Goal: Task Accomplishment & Management: Manage account settings

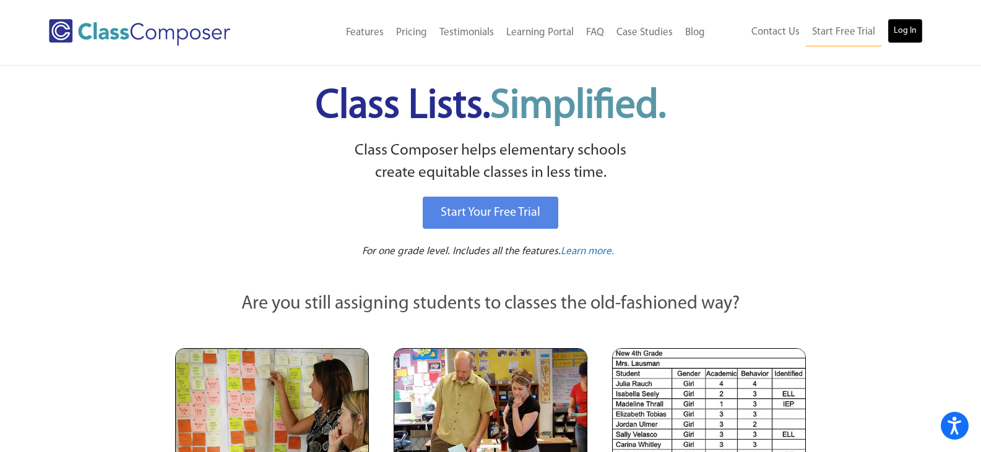
click at [901, 38] on link "Log In" at bounding box center [905, 31] width 35 height 25
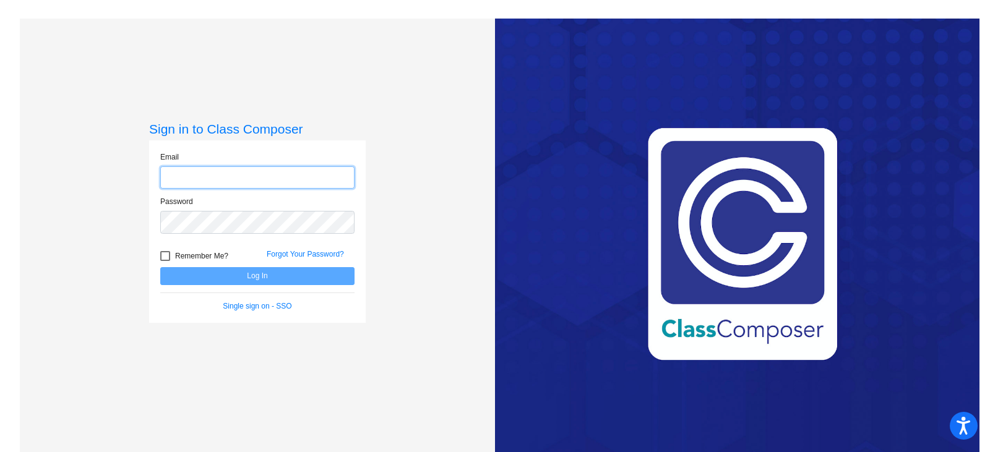
type input "[PERSON_NAME][EMAIL_ADDRESS][DOMAIN_NAME]"
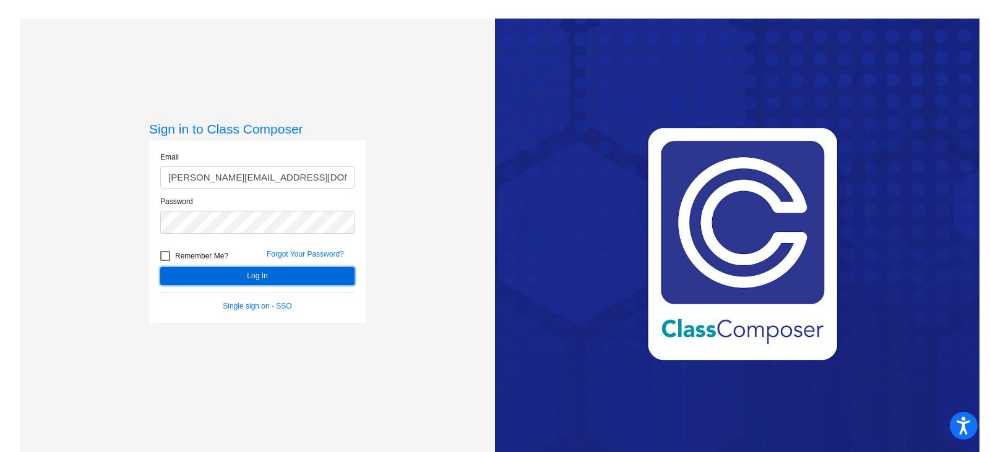
click at [335, 279] on button "Log In" at bounding box center [257, 276] width 194 height 18
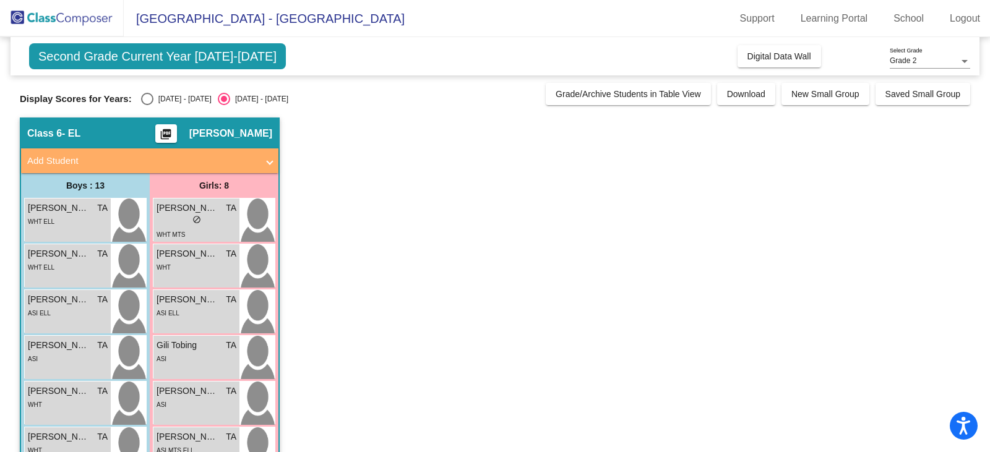
drag, startPoint x: 149, startPoint y: 96, endPoint x: 161, endPoint y: 103, distance: 13.9
click at [149, 96] on div "Select an option" at bounding box center [147, 99] width 12 height 12
click at [147, 105] on input "[DATE] - [DATE]" at bounding box center [147, 105] width 1 height 1
radio input "true"
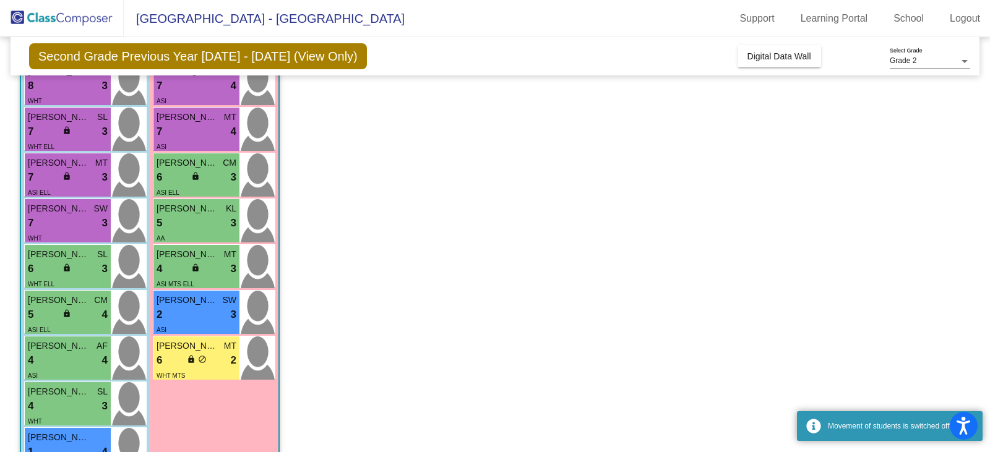
scroll to position [186, 0]
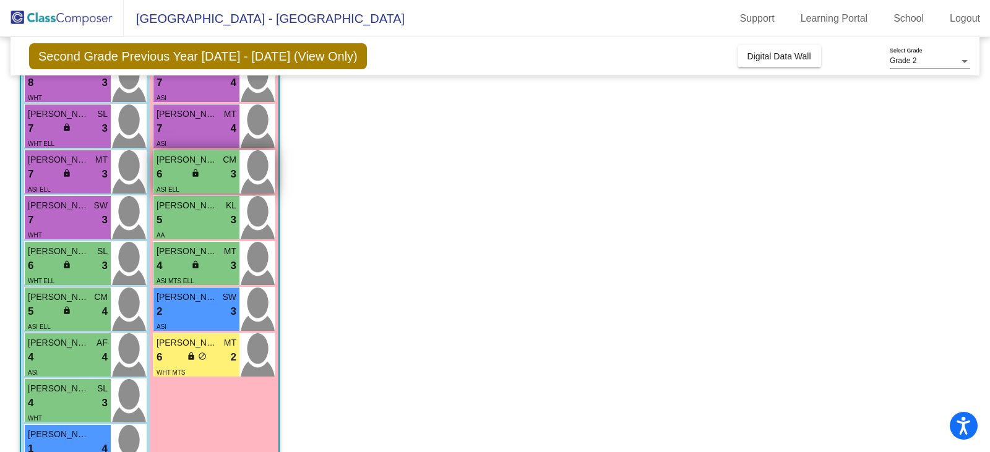
click at [220, 168] on div "6 lock do_not_disturb_alt 3" at bounding box center [197, 175] width 80 height 16
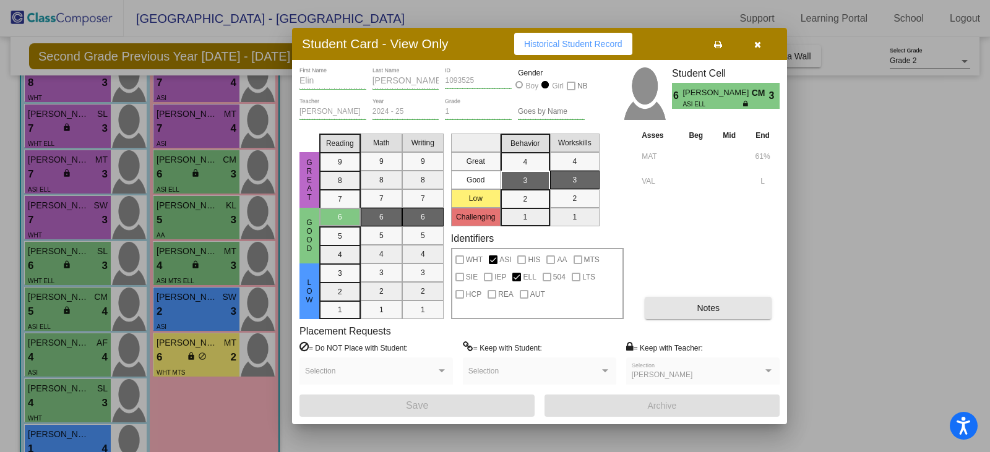
click at [711, 318] on button "Notes" at bounding box center [708, 308] width 127 height 22
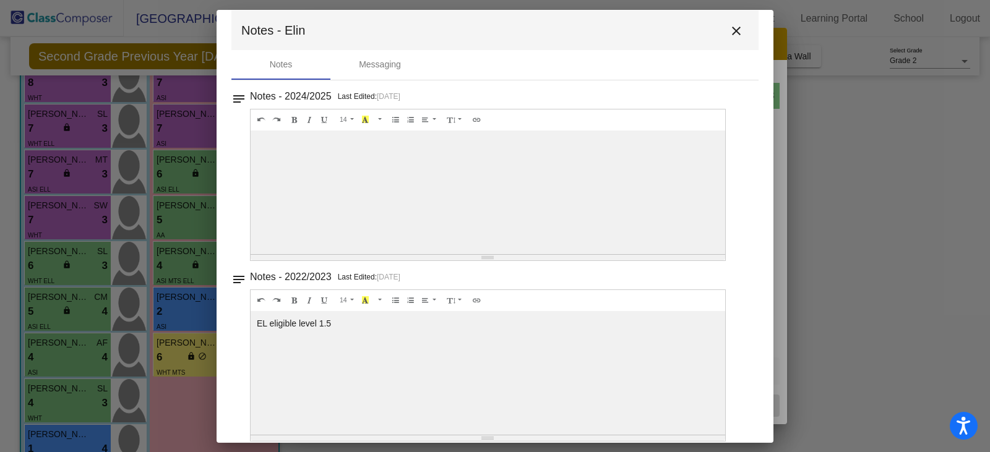
scroll to position [0, 0]
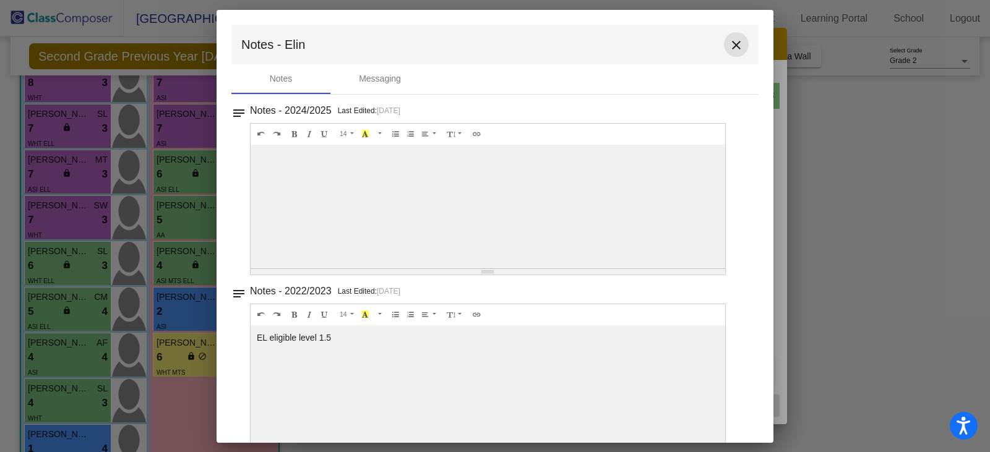
click at [734, 52] on mat-icon "close" at bounding box center [736, 45] width 15 height 15
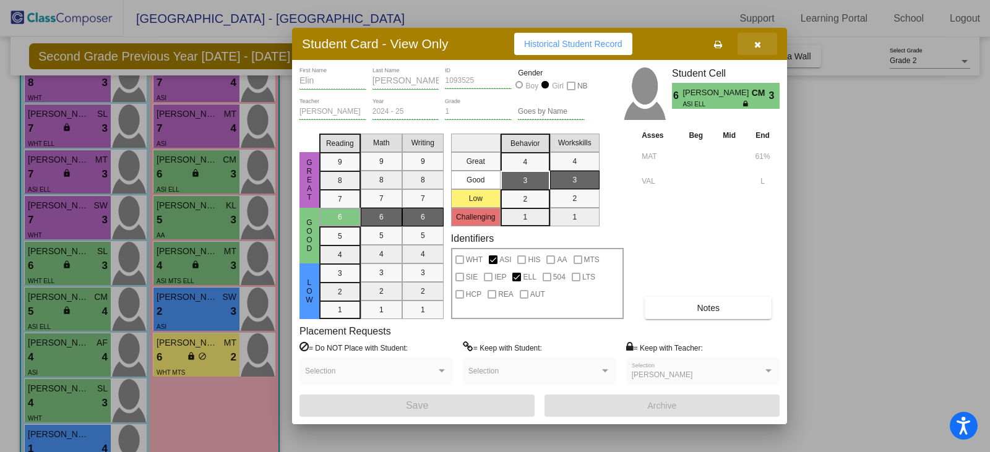
click at [761, 41] on icon "button" at bounding box center [758, 44] width 7 height 9
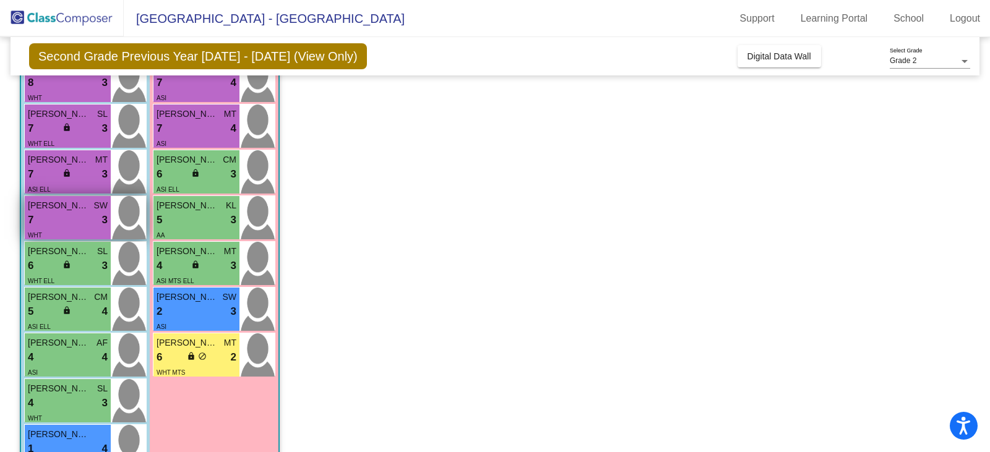
click at [71, 218] on div "7 lock do_not_disturb_alt 3" at bounding box center [68, 220] width 80 height 16
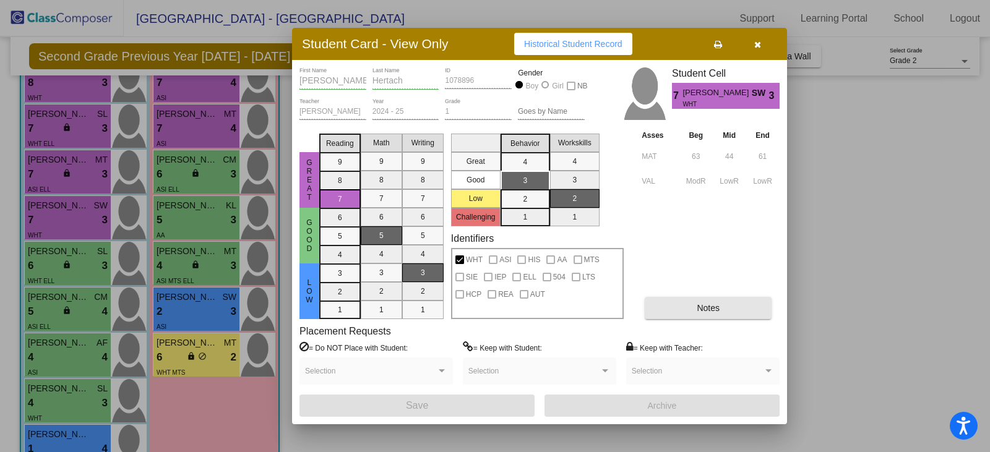
click at [755, 314] on button "Notes" at bounding box center [708, 308] width 127 height 22
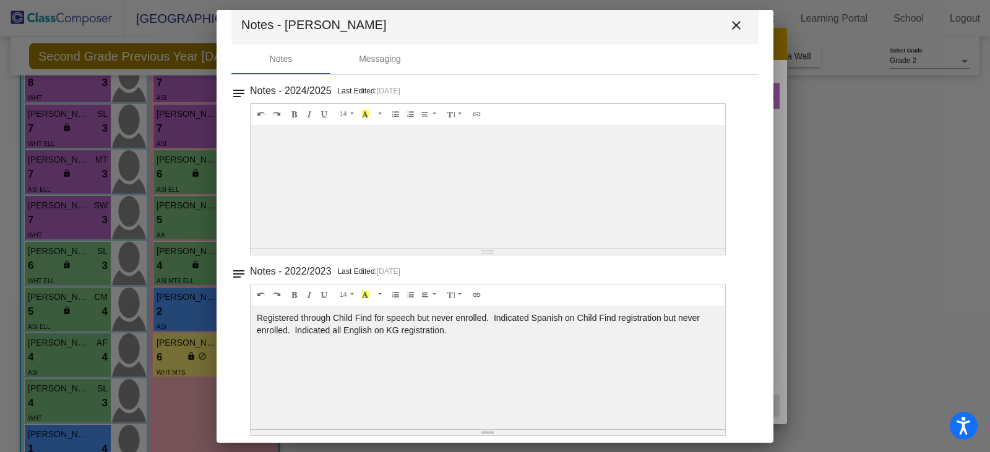
scroll to position [29, 0]
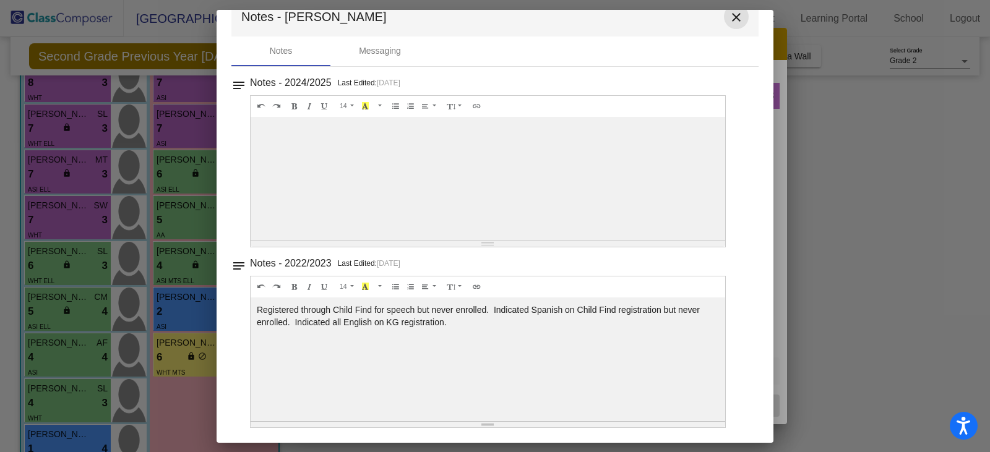
click at [737, 21] on mat-icon "close" at bounding box center [736, 17] width 15 height 15
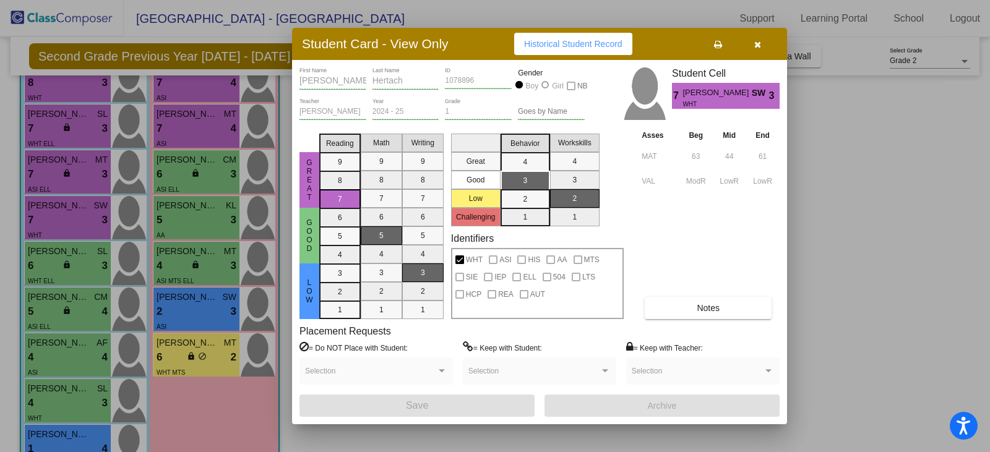
click at [759, 42] on icon "button" at bounding box center [758, 44] width 7 height 9
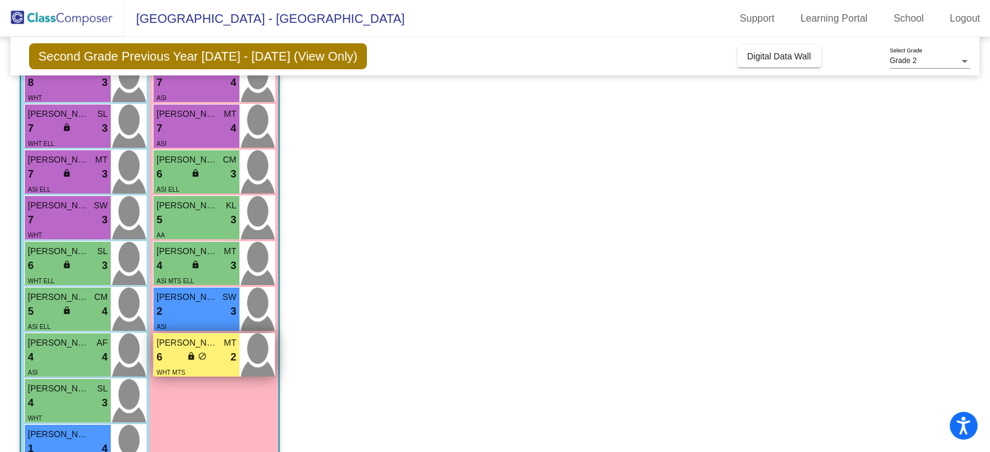
click at [205, 358] on span "do_not_disturb_alt" at bounding box center [202, 356] width 9 height 9
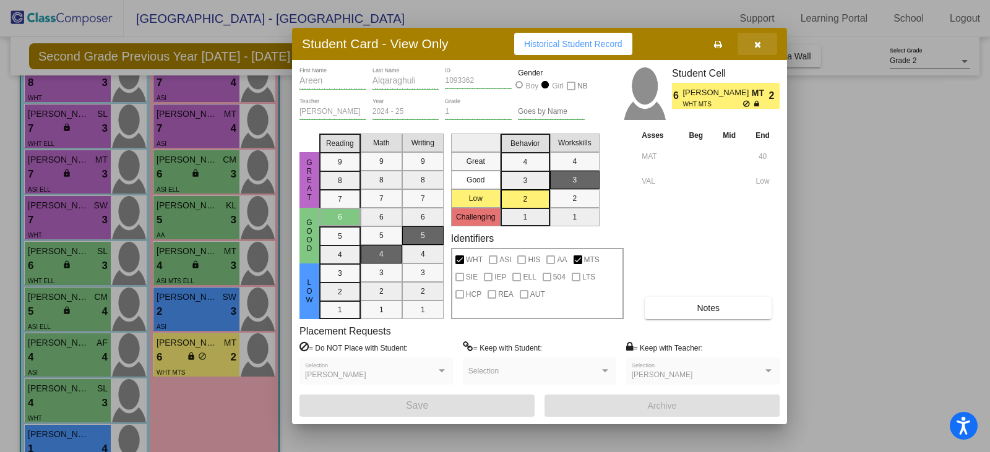
click at [756, 42] on icon "button" at bounding box center [758, 44] width 7 height 9
